Goal: Check status: Check status

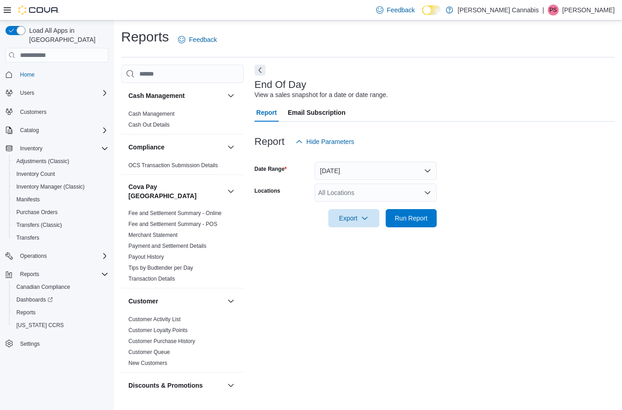
scroll to position [21, 0]
click at [433, 162] on button "[DATE]" at bounding box center [376, 171] width 122 height 18
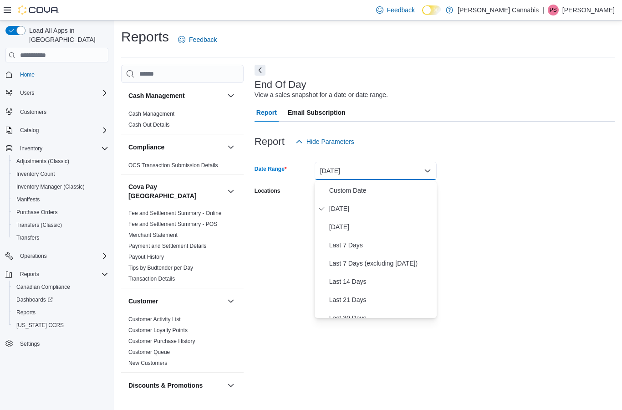
click at [348, 221] on span "[DATE]" at bounding box center [381, 226] width 104 height 11
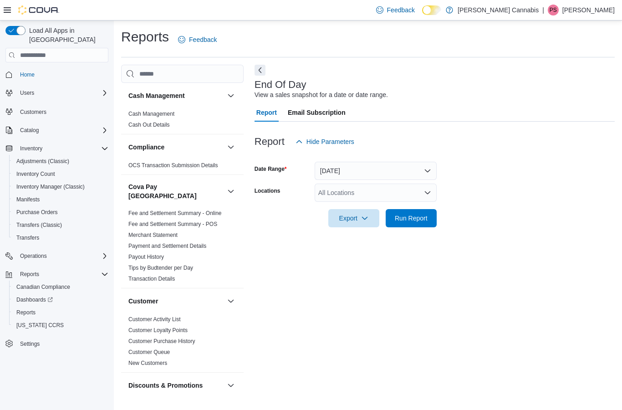
click at [423, 214] on span "Run Report" at bounding box center [411, 218] width 33 height 9
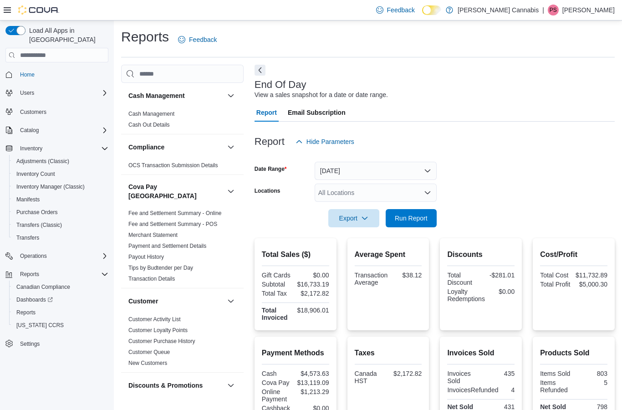
scroll to position [92, 0]
